Goal: Obtain resource: Obtain resource

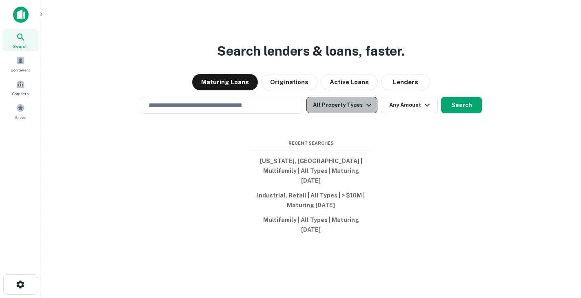
click at [349, 110] on button "All Property Types" at bounding box center [342, 105] width 71 height 16
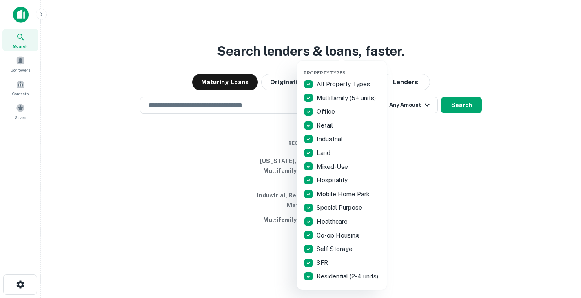
click at [230, 188] on div at bounding box center [290, 149] width 581 height 298
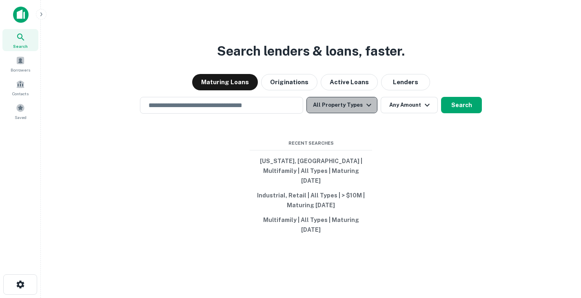
click at [367, 109] on icon "button" at bounding box center [369, 105] width 10 height 10
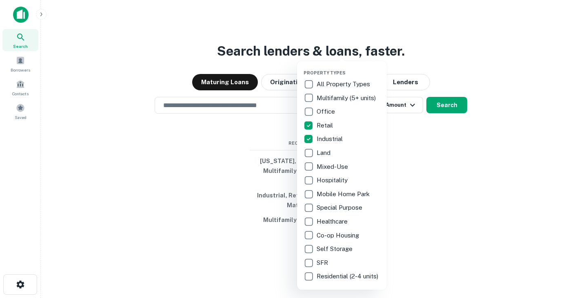
click at [434, 133] on div at bounding box center [290, 149] width 581 height 298
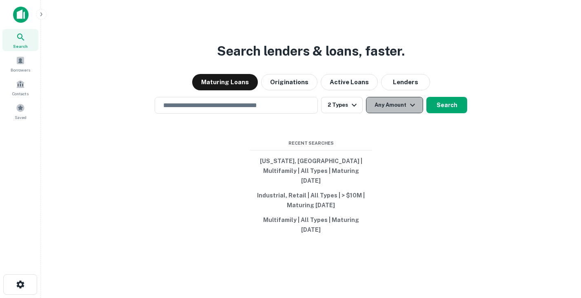
click at [416, 110] on icon "button" at bounding box center [413, 105] width 10 height 10
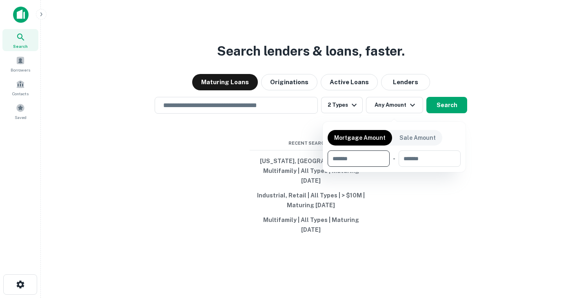
type input "*"
type input "*******"
click at [411, 201] on div at bounding box center [290, 149] width 581 height 298
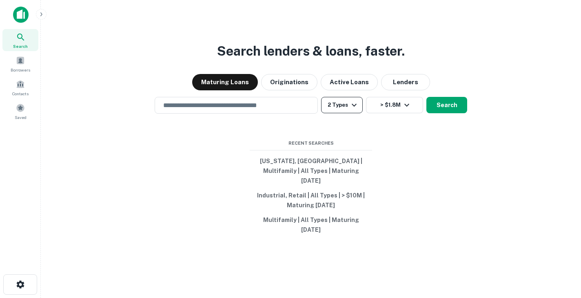
click at [358, 110] on icon "button" at bounding box center [354, 105] width 10 height 10
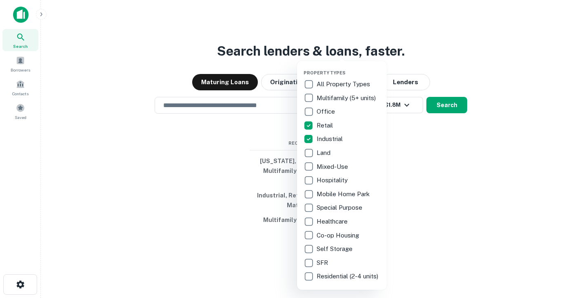
click at [423, 151] on div at bounding box center [290, 149] width 581 height 298
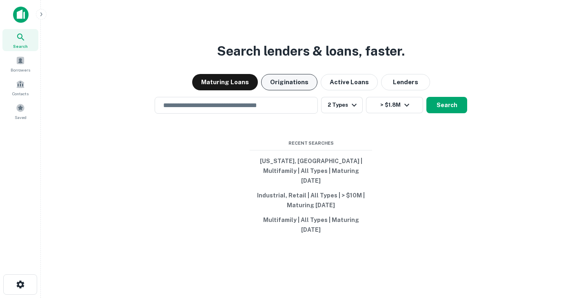
click at [305, 89] on button "Originations" at bounding box center [289, 82] width 56 height 16
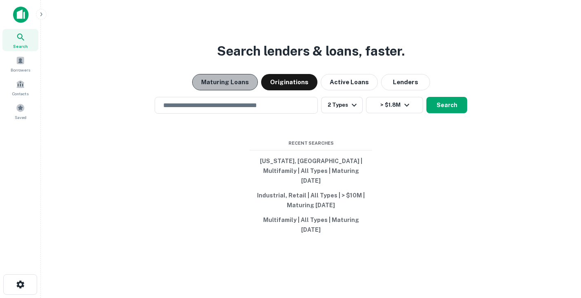
click at [245, 90] on button "Maturing Loans" at bounding box center [225, 82] width 66 height 16
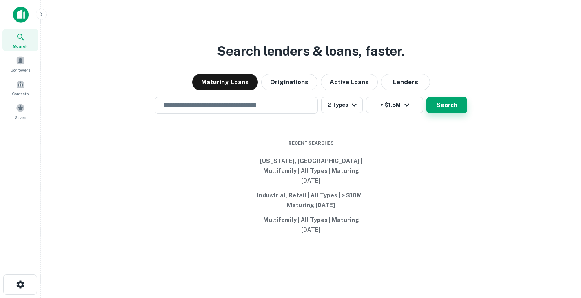
click at [449, 112] on button "Search" at bounding box center [447, 105] width 41 height 16
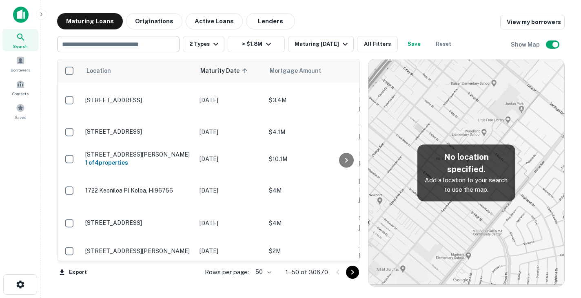
click at [162, 45] on input "text" at bounding box center [118, 43] width 116 height 11
type input "*******"
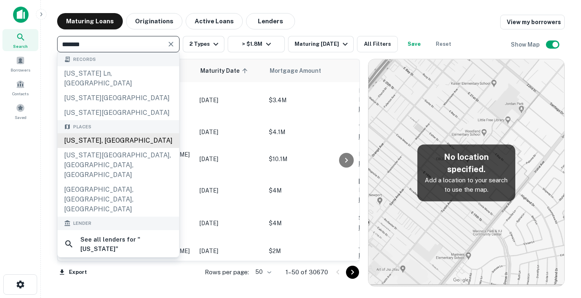
click at [102, 133] on div "[US_STATE], [GEOGRAPHIC_DATA]" at bounding box center [119, 140] width 122 height 15
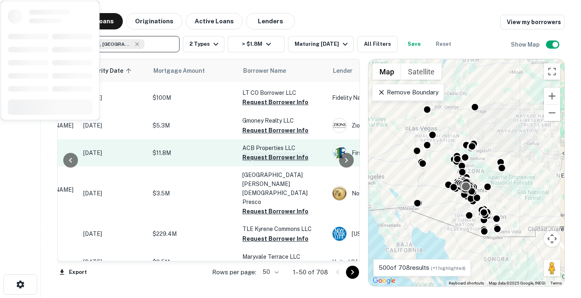
scroll to position [82, 116]
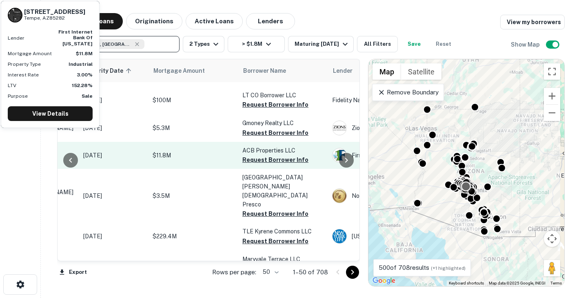
click at [226, 151] on p "$11.8M" at bounding box center [194, 155] width 82 height 9
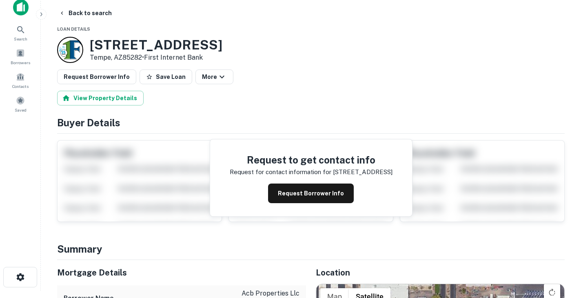
scroll to position [8, 0]
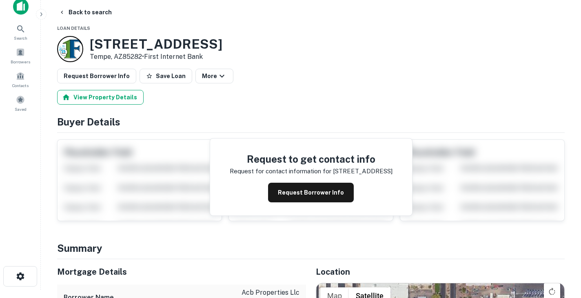
click at [110, 100] on button "View Property Details" at bounding box center [100, 97] width 87 height 15
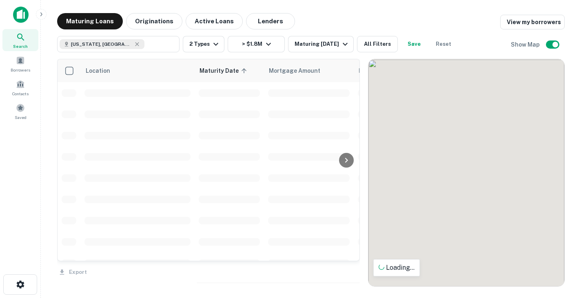
scroll to position [82, 0]
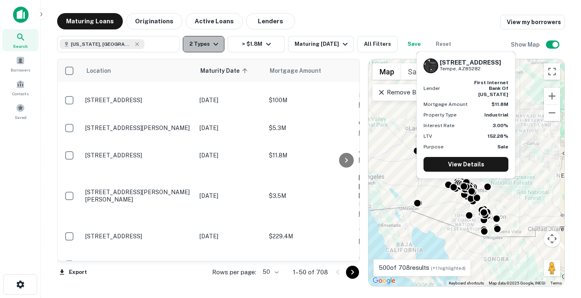
click at [216, 49] on button "2 Types" at bounding box center [204, 44] width 42 height 16
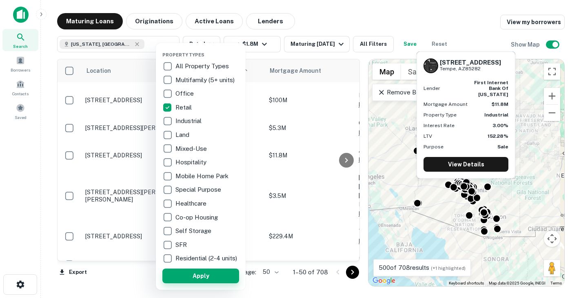
click at [200, 276] on button "Apply" at bounding box center [200, 275] width 77 height 15
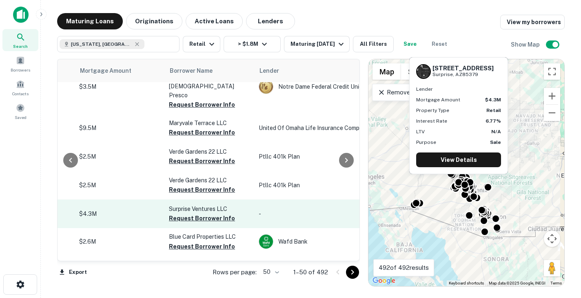
scroll to position [114, 190]
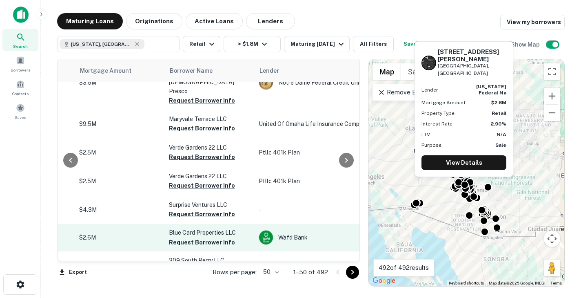
click at [157, 233] on p "$2.6M" at bounding box center [120, 237] width 82 height 9
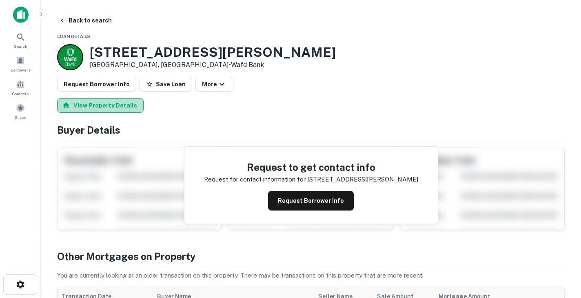
click at [114, 107] on button "View Property Details" at bounding box center [100, 105] width 87 height 15
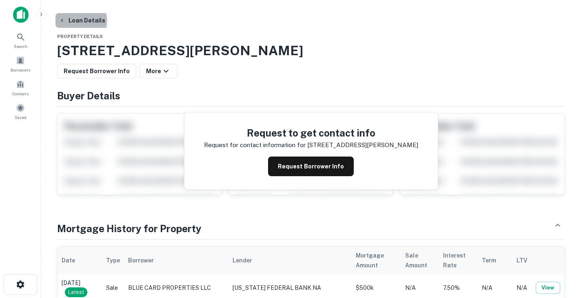
click at [65, 21] on icon "button" at bounding box center [62, 20] width 7 height 7
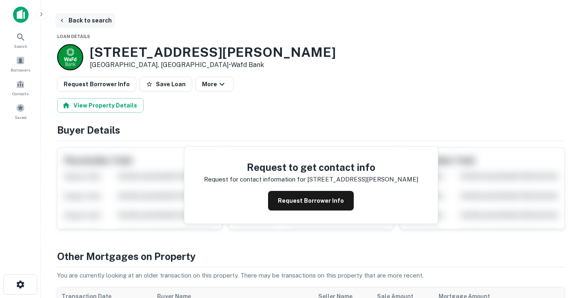
click at [80, 21] on button "Back to search" at bounding box center [86, 20] width 60 height 15
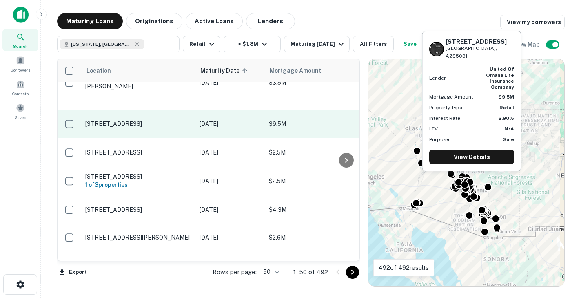
scroll to position [114, 0]
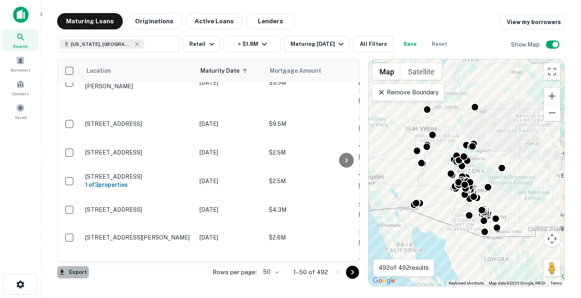
click at [76, 270] on button "Export" at bounding box center [73, 272] width 32 height 12
click at [84, 279] on li "Export as Excel (.xlsx)" at bounding box center [103, 280] width 92 height 15
click at [283, 73] on span "Mortgage Amount" at bounding box center [312, 71] width 62 height 10
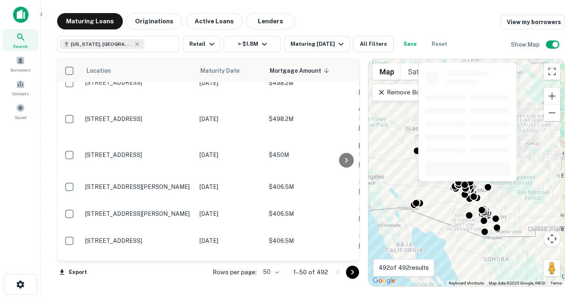
scroll to position [486, 0]
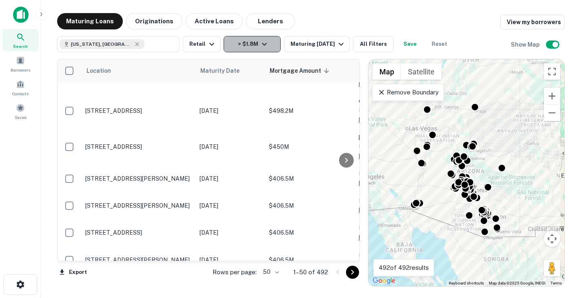
click at [264, 44] on icon "button" at bounding box center [264, 44] width 5 height 3
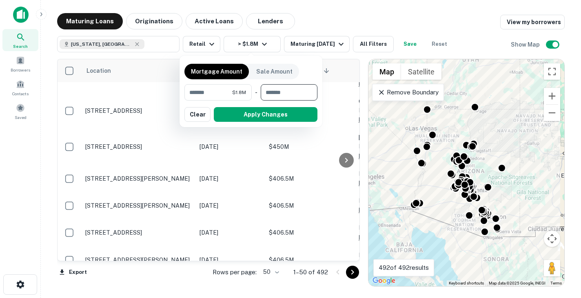
click at [271, 91] on input "number" at bounding box center [286, 92] width 51 height 16
type input "********"
drag, startPoint x: 217, startPoint y: 91, endPoint x: 166, endPoint y: 87, distance: 51.2
click at [166, 87] on div "Mortgage Amount Sale Amount ******* $1.8M ​ - ******** $12M ​ Apply Changes Cle…" at bounding box center [290, 149] width 581 height 298
type input "*******"
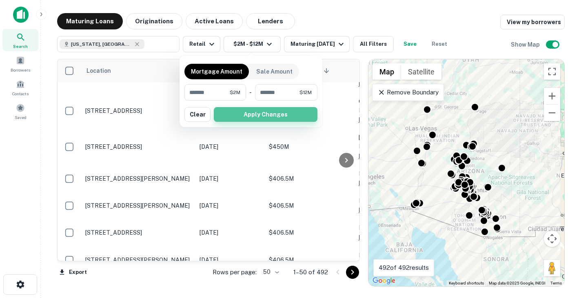
click at [246, 113] on button "Apply Changes" at bounding box center [266, 114] width 104 height 15
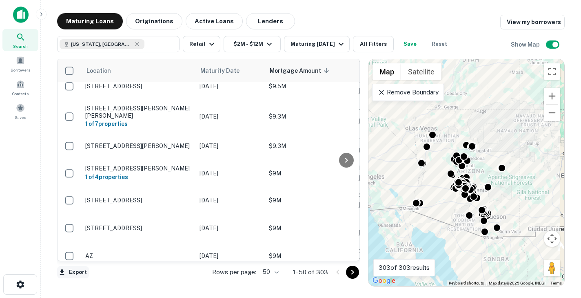
click at [73, 268] on button "Export" at bounding box center [73, 272] width 32 height 12
click at [93, 279] on li "Export as Excel (.xlsx)" at bounding box center [103, 280] width 92 height 15
click at [354, 270] on icon "Go to next page" at bounding box center [353, 272] width 10 height 10
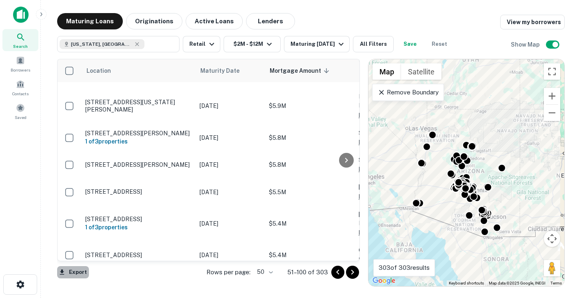
click at [78, 274] on button "Export" at bounding box center [73, 272] width 32 height 12
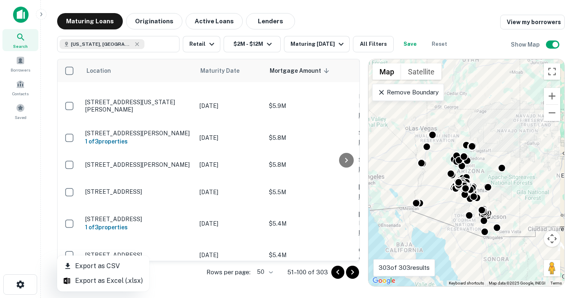
click at [273, 271] on div at bounding box center [290, 149] width 581 height 298
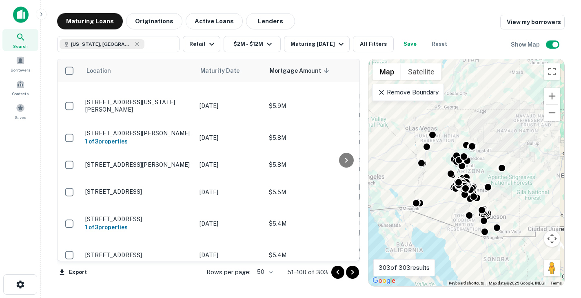
click at [273, 272] on body "Search Borrowers Contacts Saved Maturing Loans Originations Active Loans Lender…" at bounding box center [290, 149] width 581 height 298
click at [269, 282] on li "100" at bounding box center [265, 280] width 24 height 15
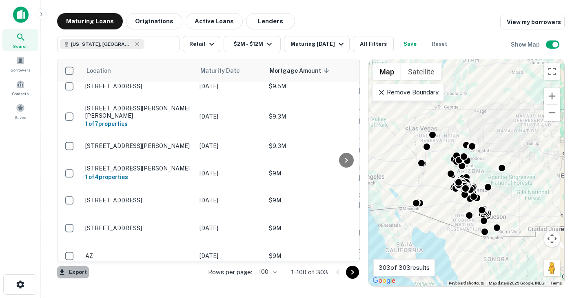
click at [79, 272] on button "Export" at bounding box center [73, 272] width 32 height 12
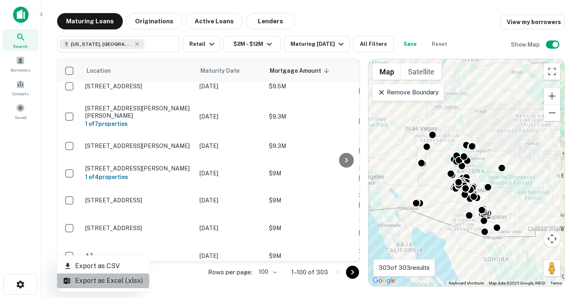
click at [102, 280] on li "Export as Excel (.xlsx)" at bounding box center [103, 280] width 92 height 15
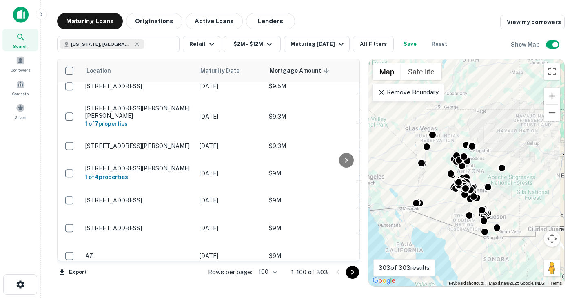
click at [351, 270] on icon "Go to next page" at bounding box center [353, 272] width 10 height 10
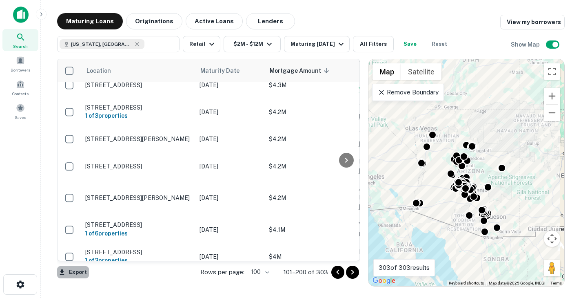
click at [73, 273] on button "Export" at bounding box center [73, 272] width 32 height 12
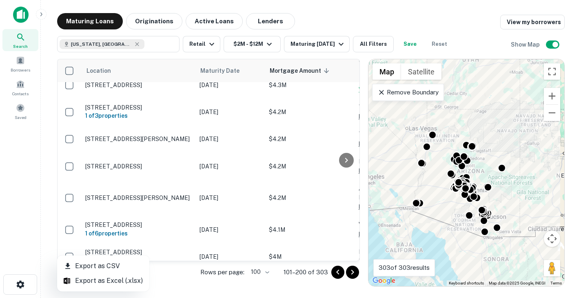
click at [92, 280] on li "Export as Excel (.xlsx)" at bounding box center [103, 280] width 92 height 15
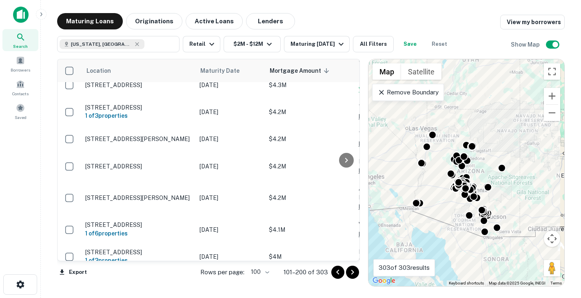
click at [354, 274] on icon "Go to next page" at bounding box center [353, 272] width 10 height 10
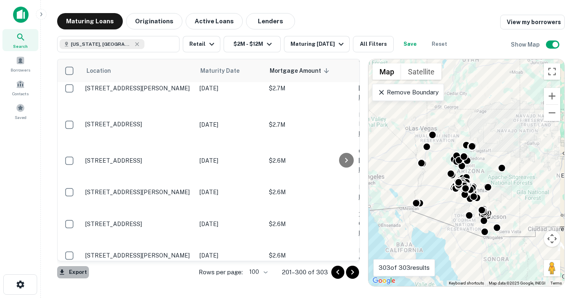
click at [78, 271] on button "Export" at bounding box center [73, 272] width 32 height 12
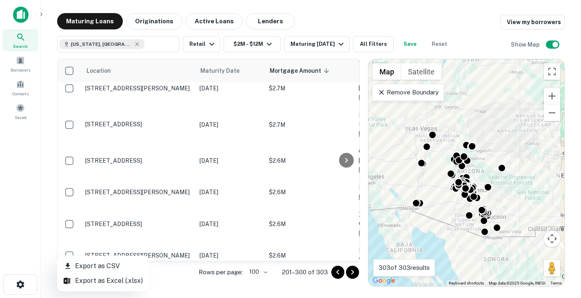
click at [95, 283] on li "Export as Excel (.xlsx)" at bounding box center [103, 280] width 92 height 15
